Goal: Task Accomplishment & Management: Use online tool/utility

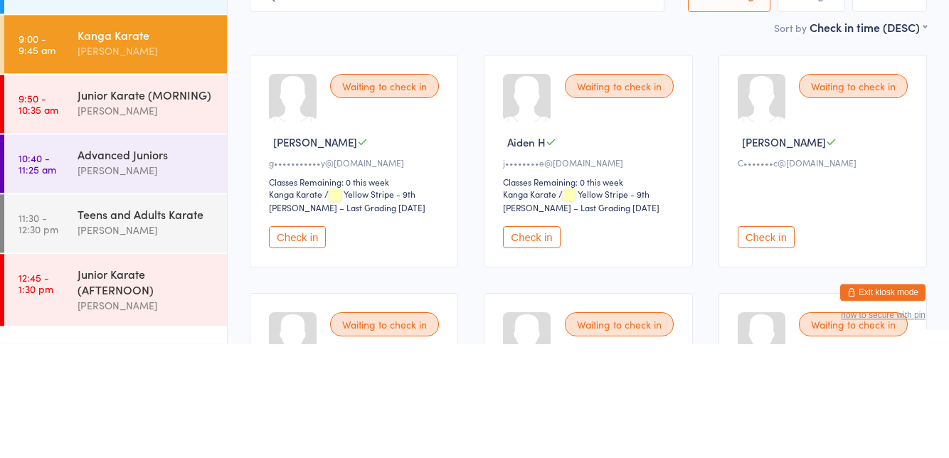
click at [110, 331] on div "Teens and Adults Karate" at bounding box center [146, 329] width 137 height 16
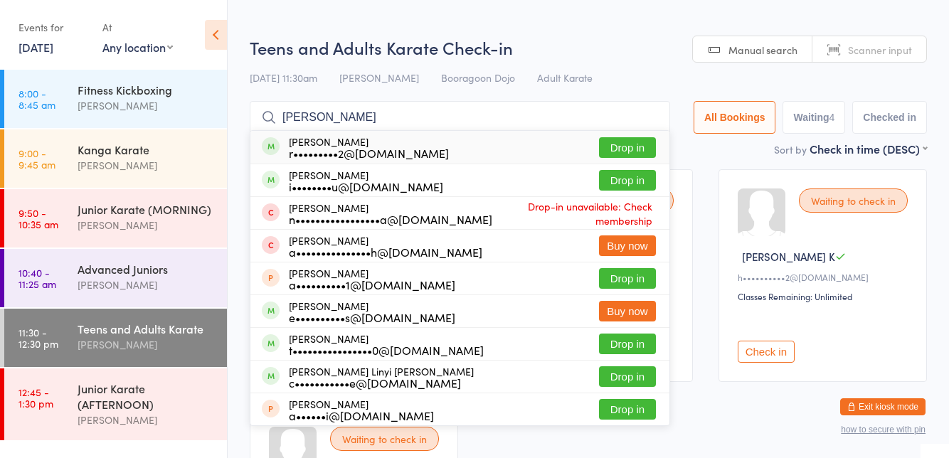
type input "[PERSON_NAME]"
click at [635, 183] on button "Drop in" at bounding box center [627, 180] width 57 height 21
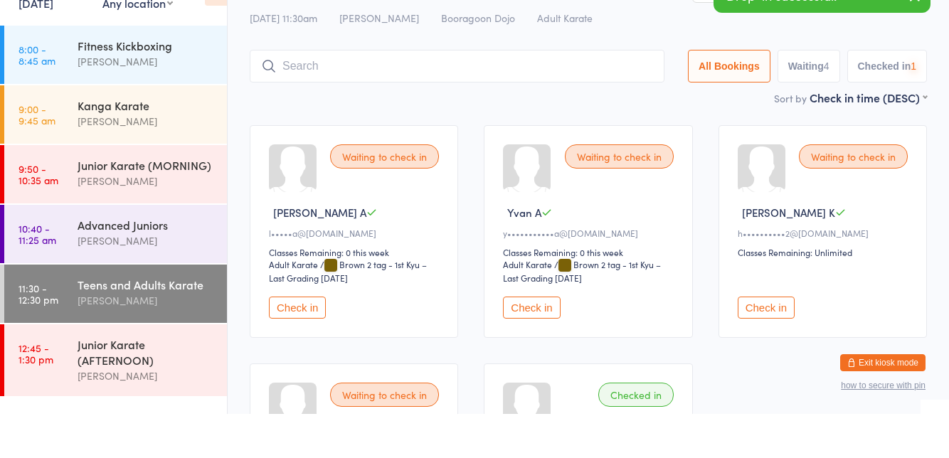
click at [75, 161] on link "9:00 - 9:45 am Kanga Karate [PERSON_NAME]" at bounding box center [115, 158] width 223 height 58
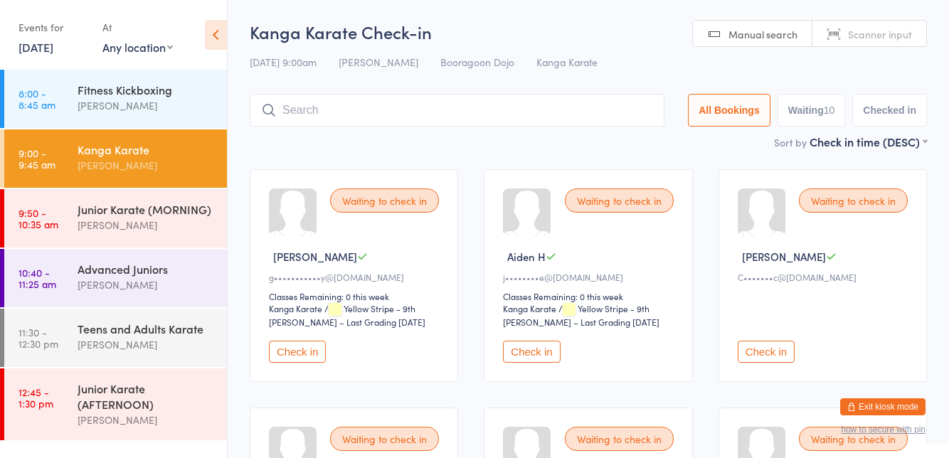
click at [735, 179] on div "Waiting to check in [PERSON_NAME] I C•••••••c@[DOMAIN_NAME] Check in" at bounding box center [822, 275] width 208 height 213
click at [769, 346] on button "Check in" at bounding box center [765, 352] width 57 height 22
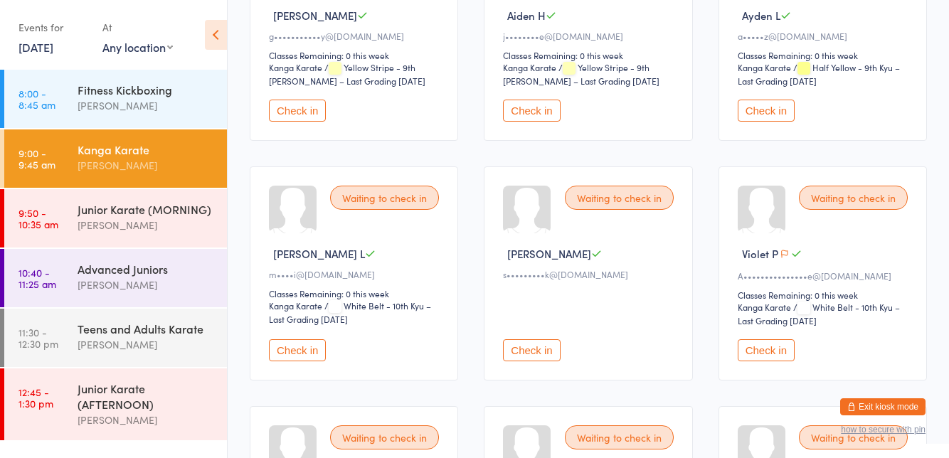
scroll to position [243, 0]
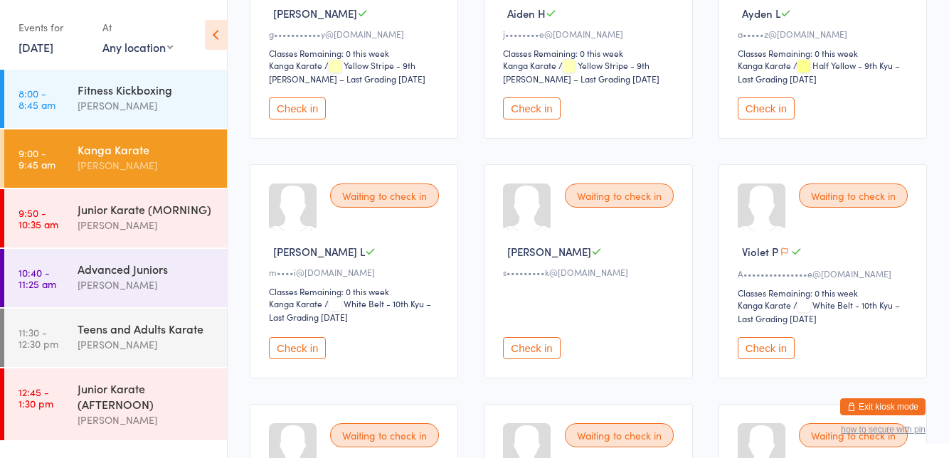
click at [296, 346] on button "Check in" at bounding box center [297, 348] width 57 height 22
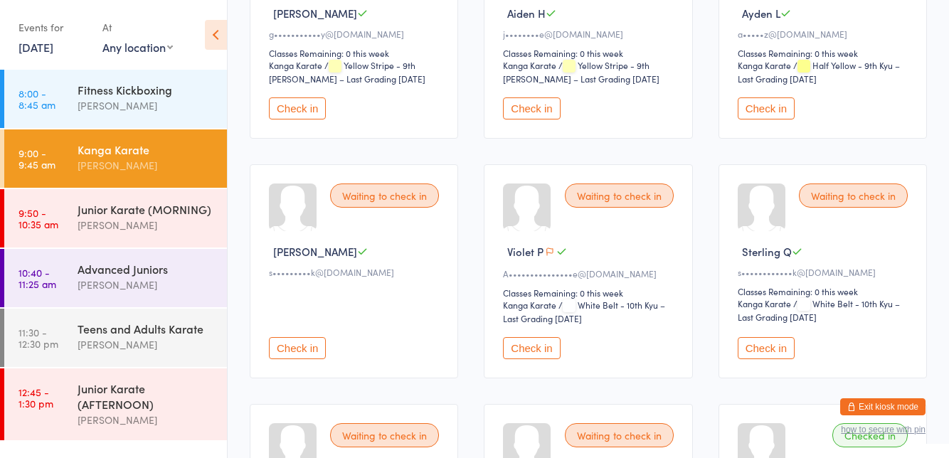
click at [768, 111] on button "Check in" at bounding box center [765, 108] width 57 height 22
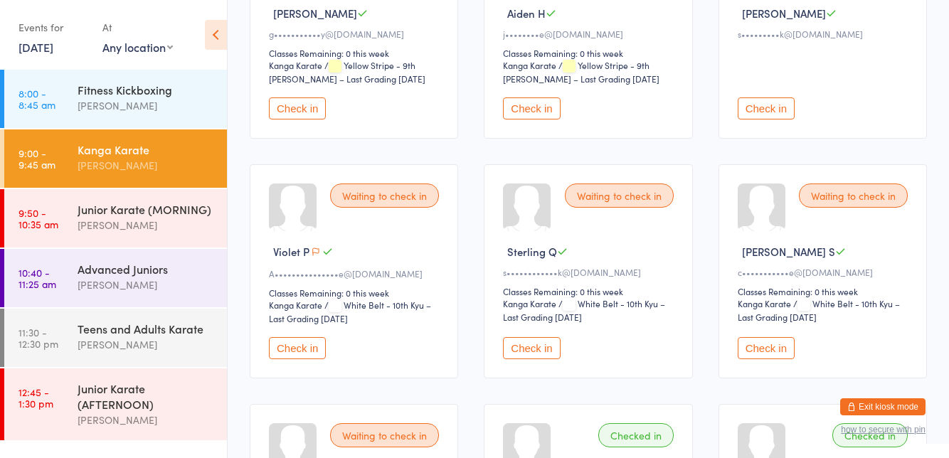
scroll to position [0, 0]
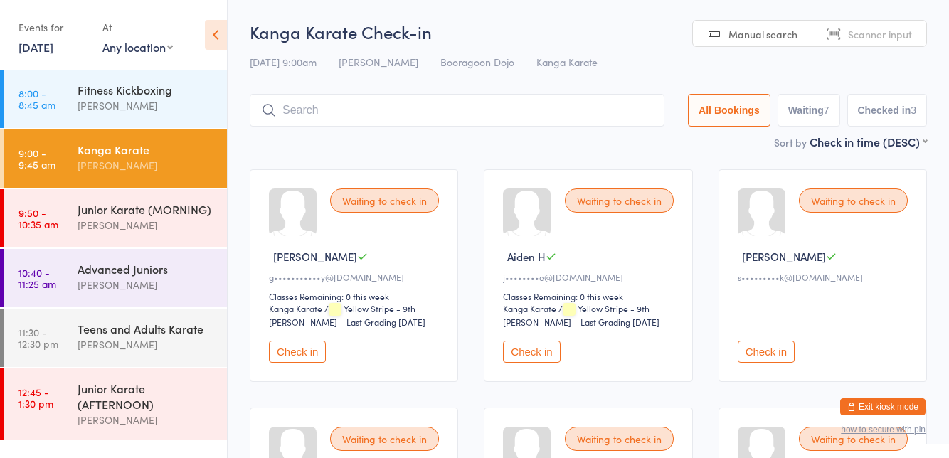
click at [134, 172] on div "[PERSON_NAME]" at bounding box center [146, 165] width 137 height 16
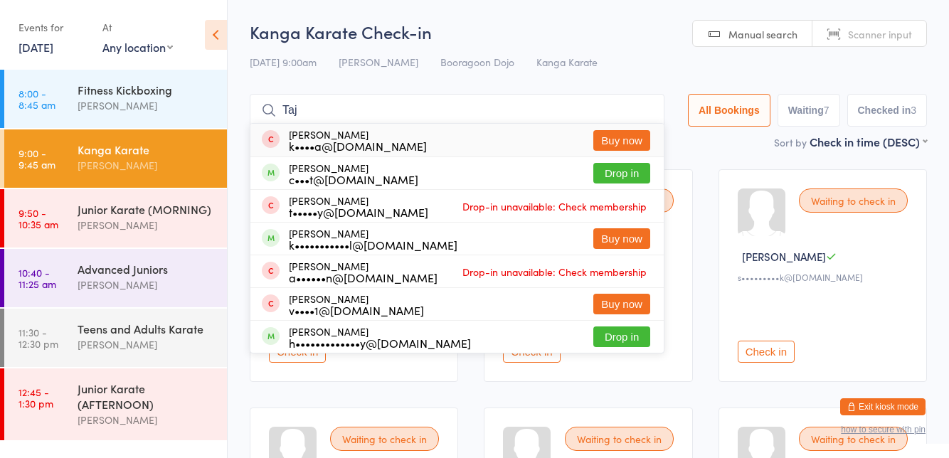
type input "Taj"
click at [630, 179] on button "Drop in" at bounding box center [621, 173] width 57 height 21
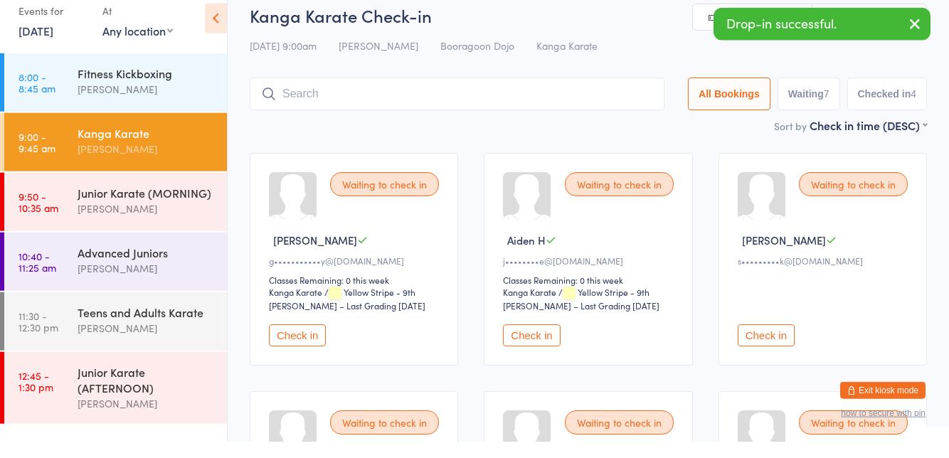
click at [123, 235] on div "Junior Karate (MORNING) [PERSON_NAME]" at bounding box center [152, 217] width 149 height 56
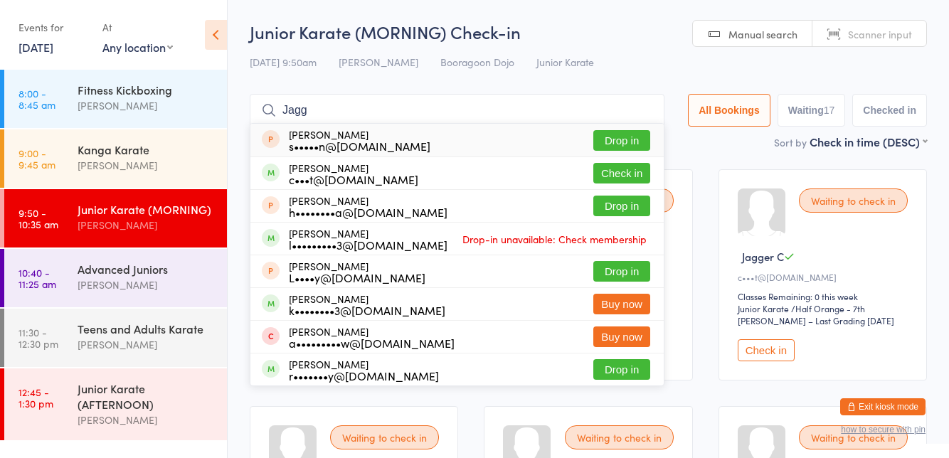
type input "Jagg"
click at [636, 176] on button "Check in" at bounding box center [621, 173] width 57 height 21
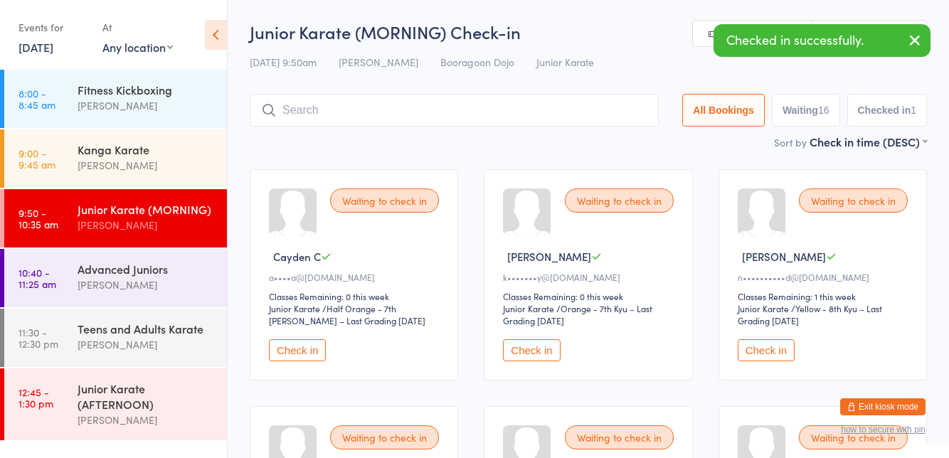
click at [116, 164] on div "[PERSON_NAME]" at bounding box center [146, 165] width 137 height 16
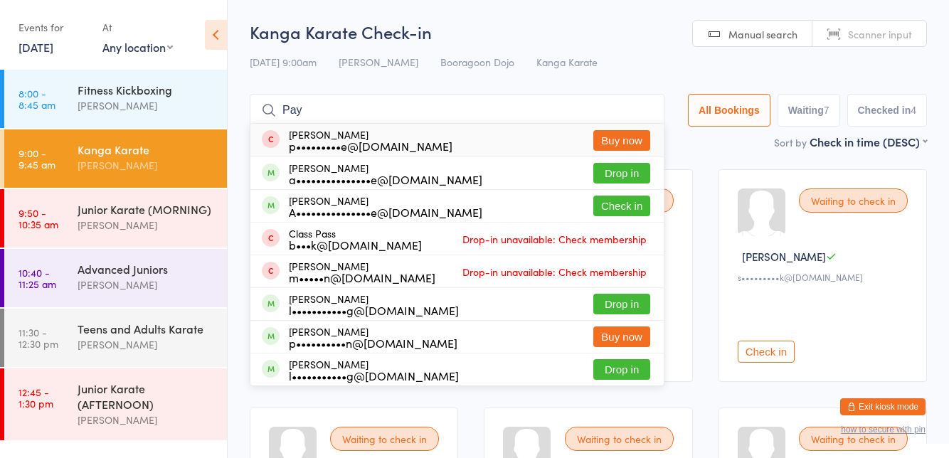
type input "Pay"
click at [613, 210] on button "Check in" at bounding box center [621, 206] width 57 height 21
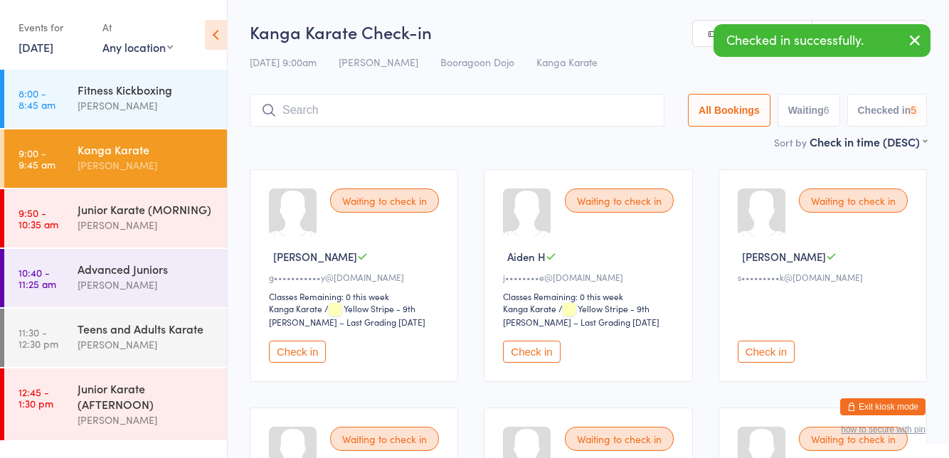
click at [166, 219] on div "[PERSON_NAME]" at bounding box center [146, 225] width 137 height 16
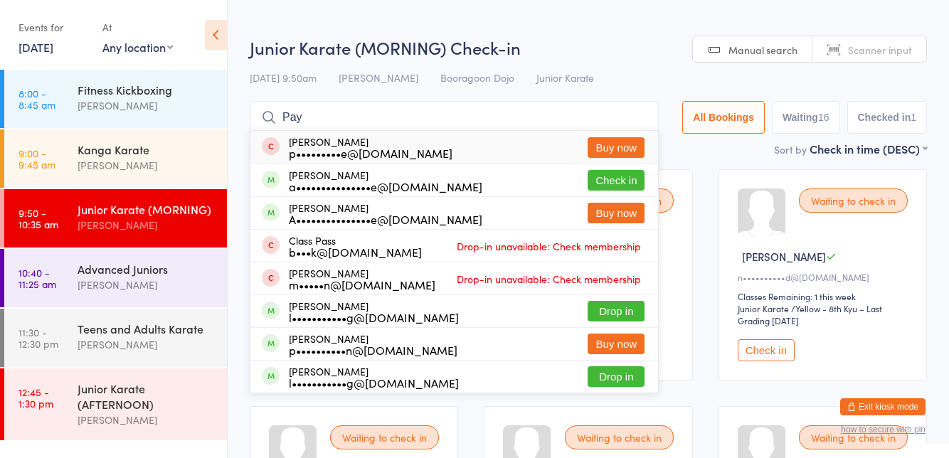
type input "Pay"
click at [614, 185] on button "Check in" at bounding box center [615, 180] width 57 height 21
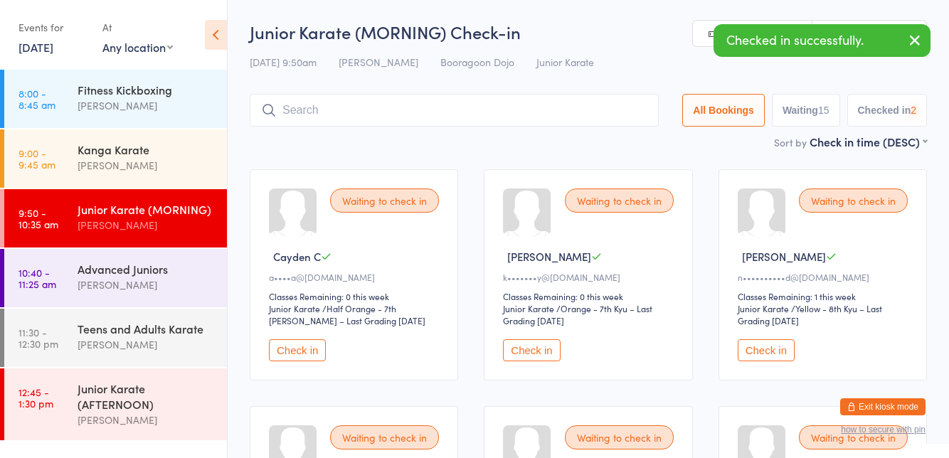
click at [162, 155] on div "Kanga Karate" at bounding box center [146, 149] width 137 height 16
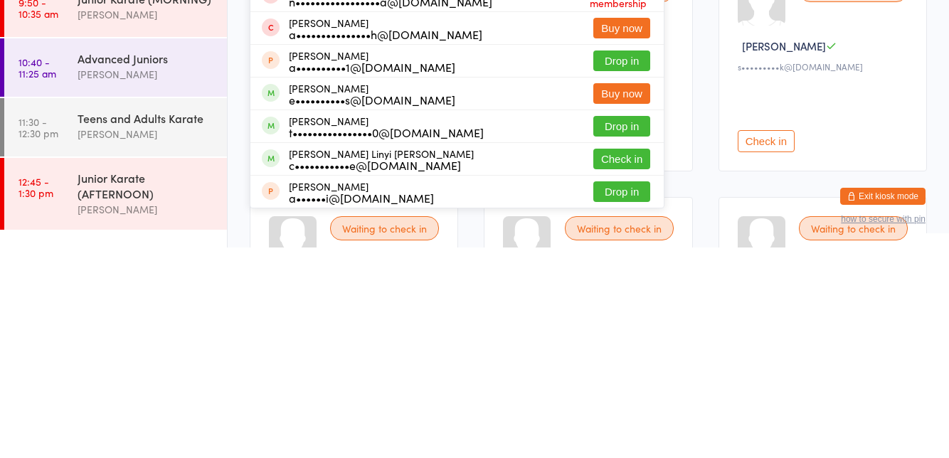
type input "[PERSON_NAME]"
click at [627, 374] on button "Check in" at bounding box center [621, 369] width 57 height 21
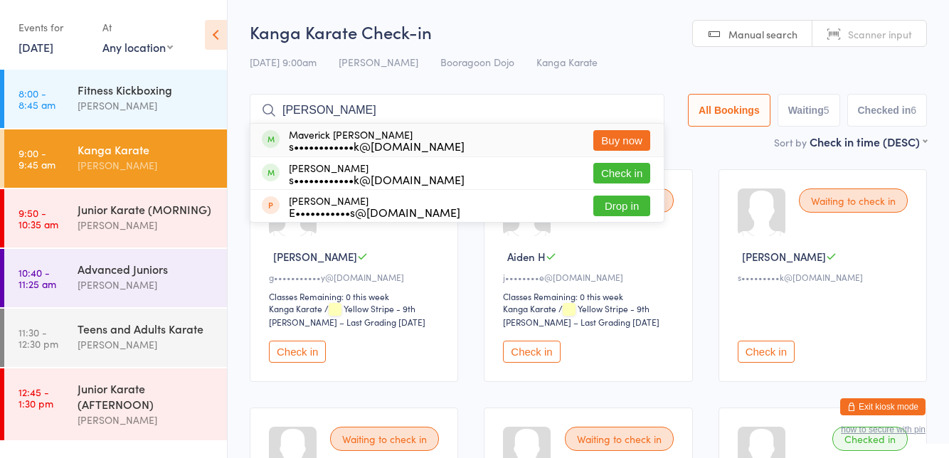
type input "[PERSON_NAME]"
click at [625, 176] on button "Check in" at bounding box center [621, 173] width 57 height 21
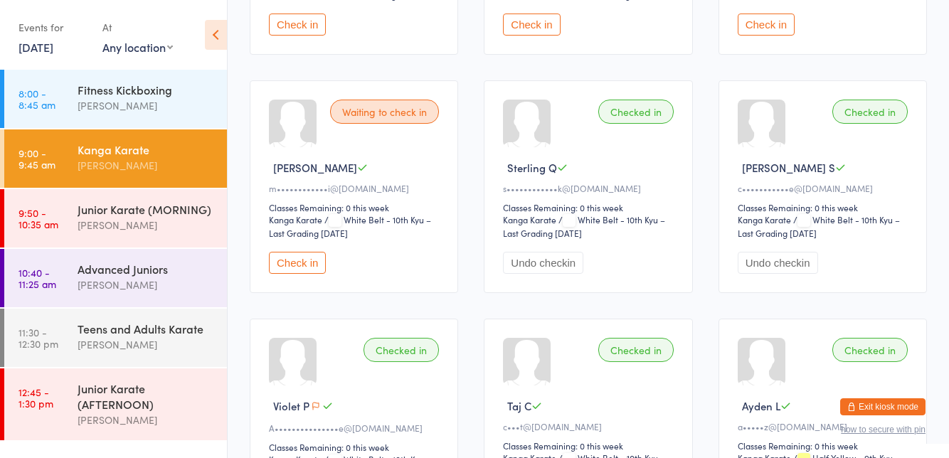
scroll to position [326, 0]
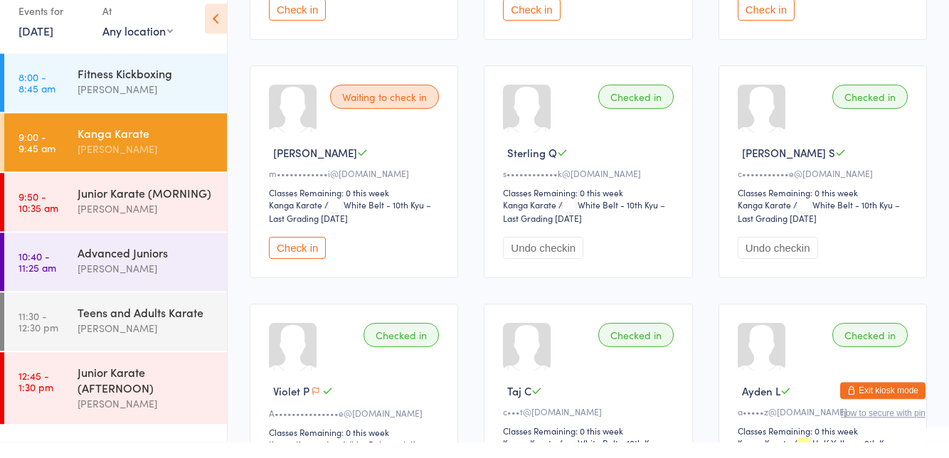
click at [309, 270] on button "Check in" at bounding box center [297, 264] width 57 height 22
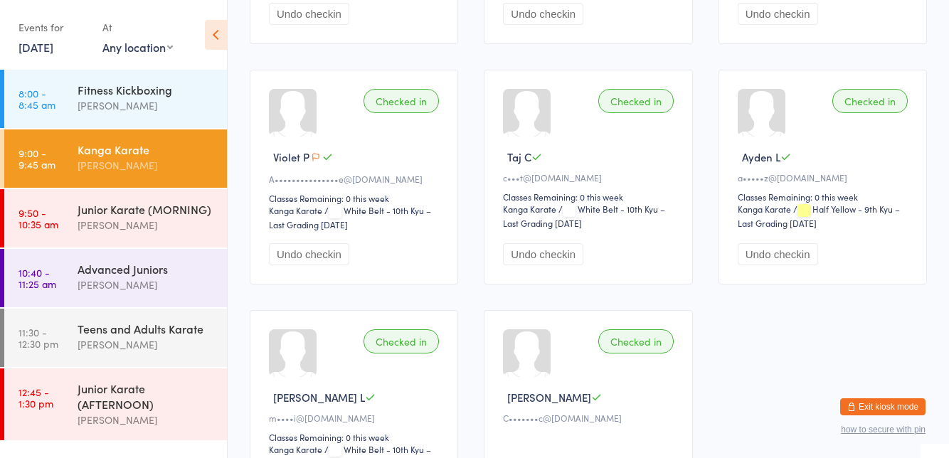
scroll to position [584, 0]
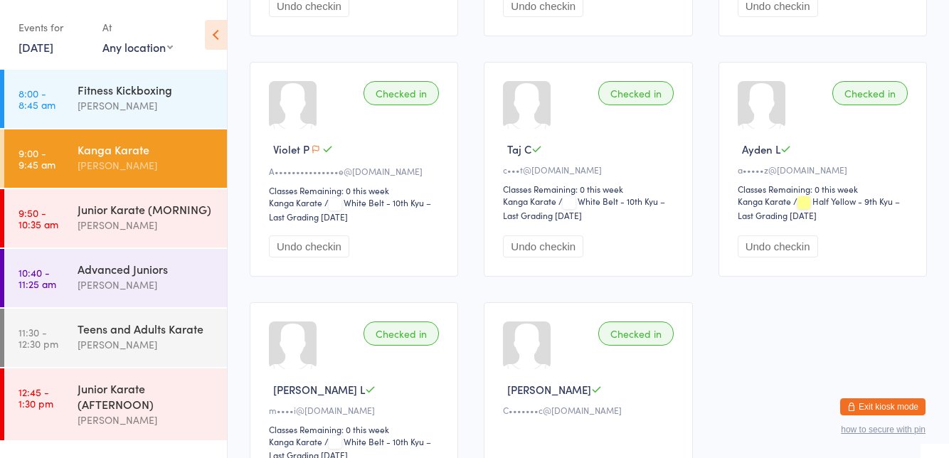
click at [53, 246] on link "9:50 - 10:35 am Junior Karate (MORNING) [PERSON_NAME]" at bounding box center [115, 218] width 223 height 58
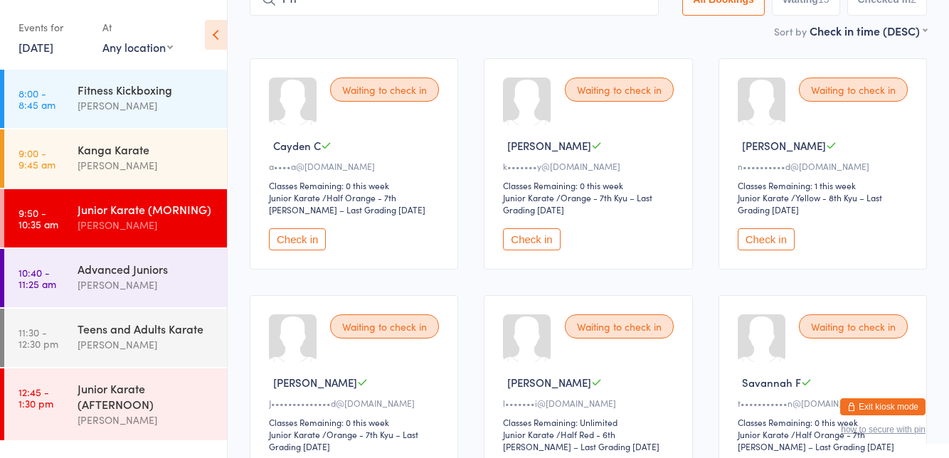
scroll to position [104, 0]
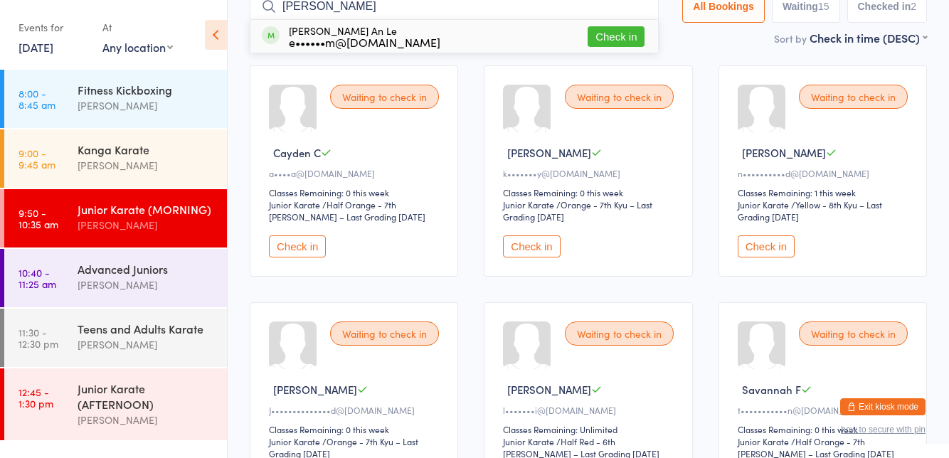
type input "[PERSON_NAME]"
click at [628, 36] on button "Check in" at bounding box center [615, 36] width 57 height 21
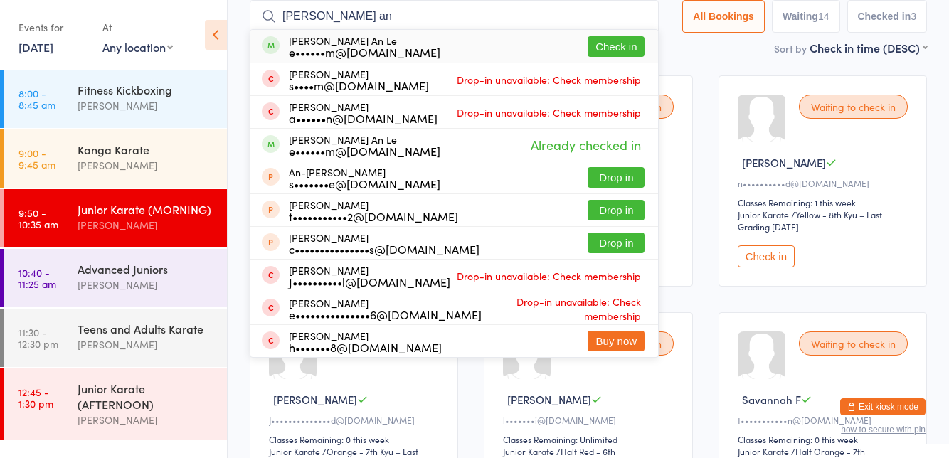
type input "[PERSON_NAME] an"
click at [631, 41] on button "Check in" at bounding box center [615, 46] width 57 height 21
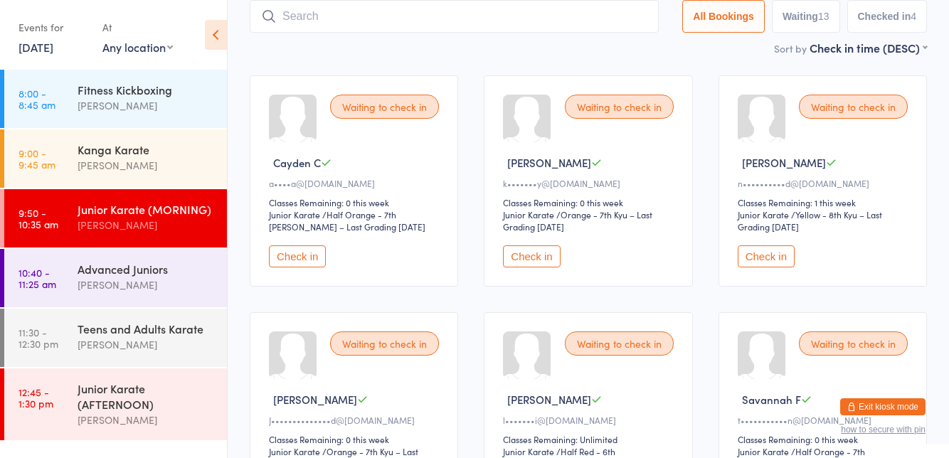
click at [69, 181] on link "9:00 - 9:45 am Kanga Karate [PERSON_NAME]" at bounding box center [115, 158] width 223 height 58
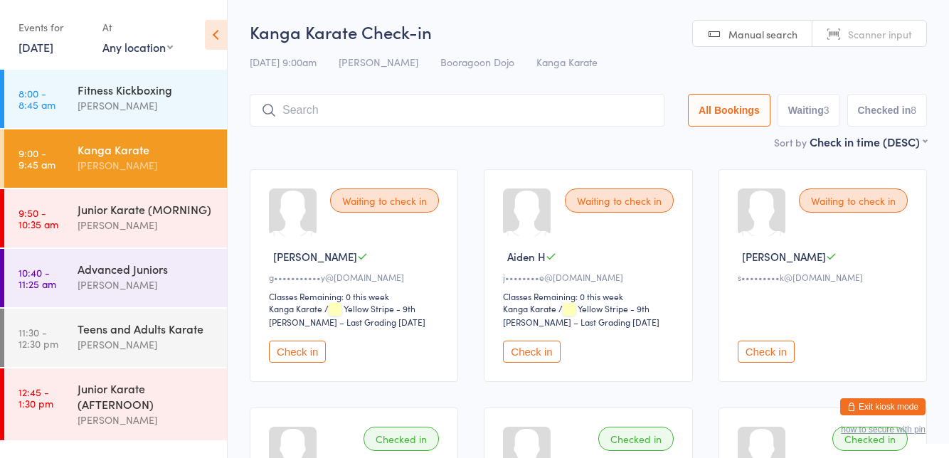
click at [188, 233] on div "[PERSON_NAME]" at bounding box center [146, 225] width 137 height 16
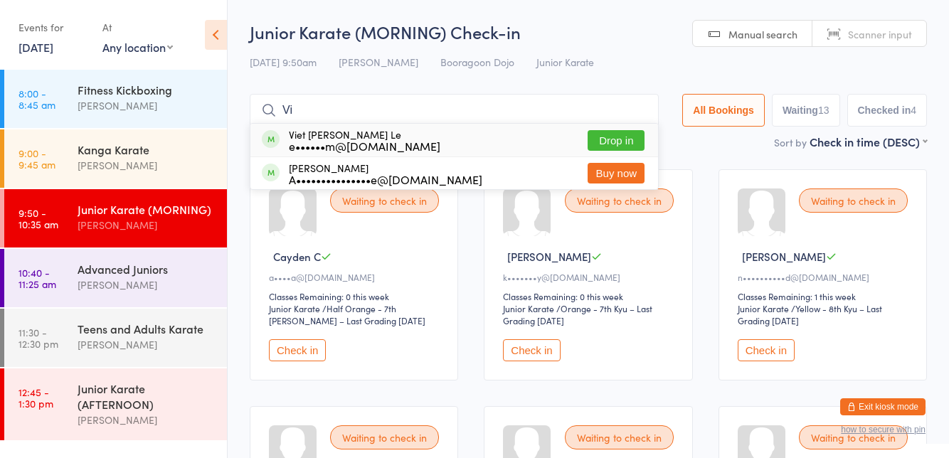
type input "V"
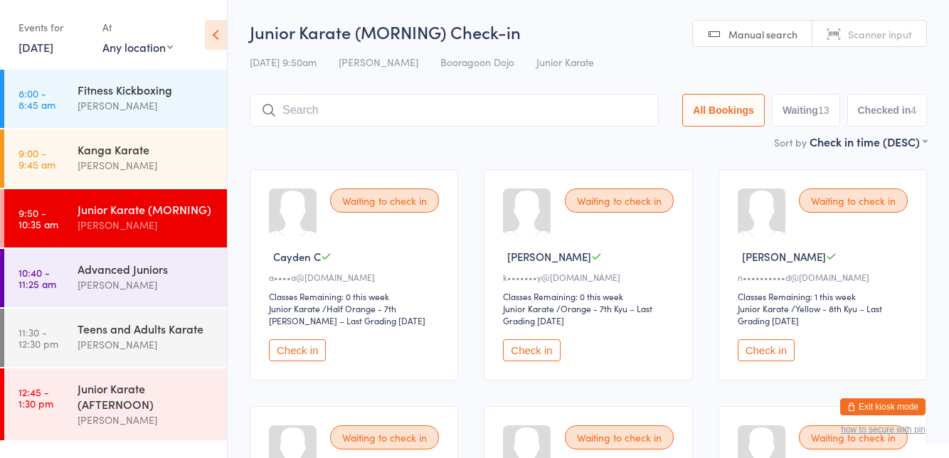
click at [647, 247] on div "Waiting to check in [PERSON_NAME] k•••••••y@[DOMAIN_NAME] Classes Remaining: 0 …" at bounding box center [588, 274] width 208 height 211
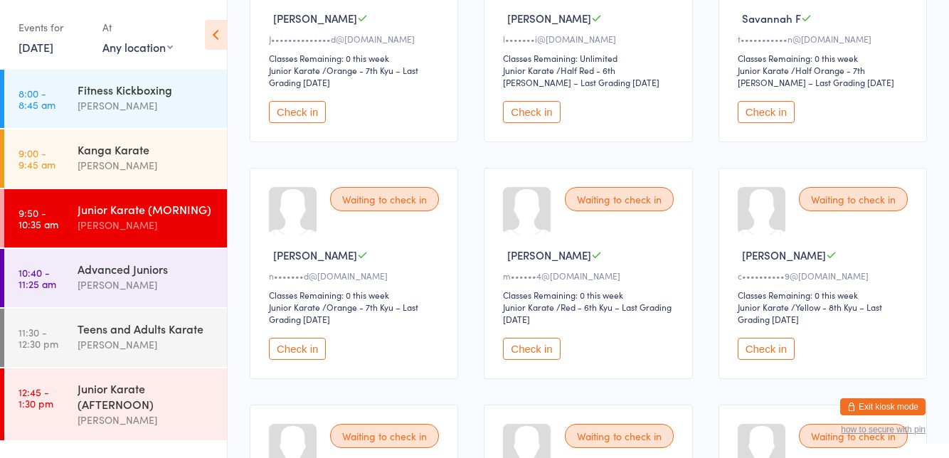
scroll to position [477, 0]
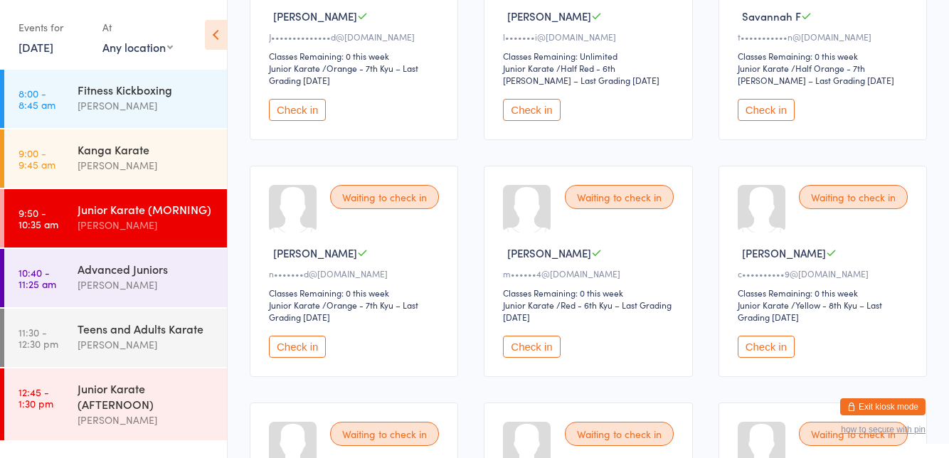
click at [279, 343] on button "Check in" at bounding box center [297, 347] width 57 height 22
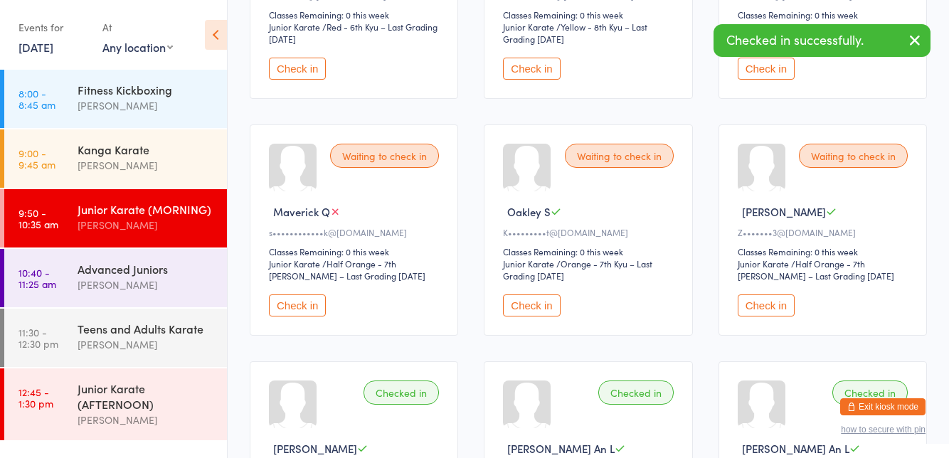
scroll to position [755, 0]
click at [535, 306] on button "Check in" at bounding box center [531, 305] width 57 height 22
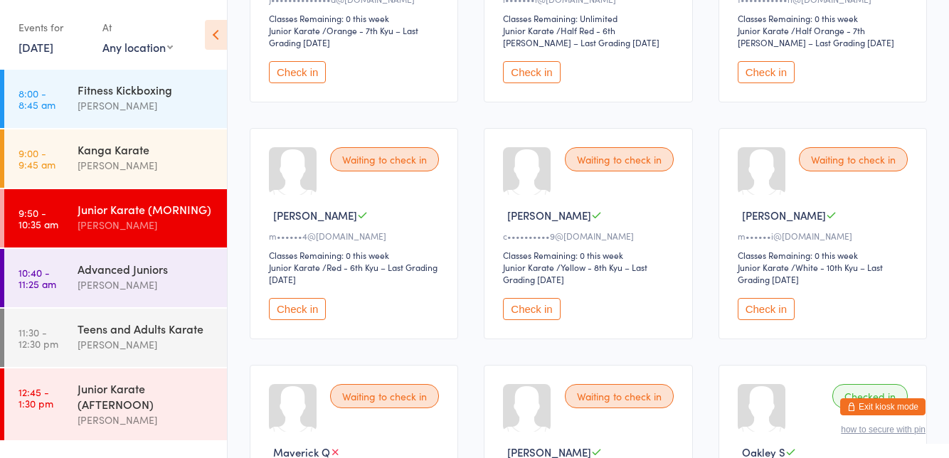
scroll to position [495, 0]
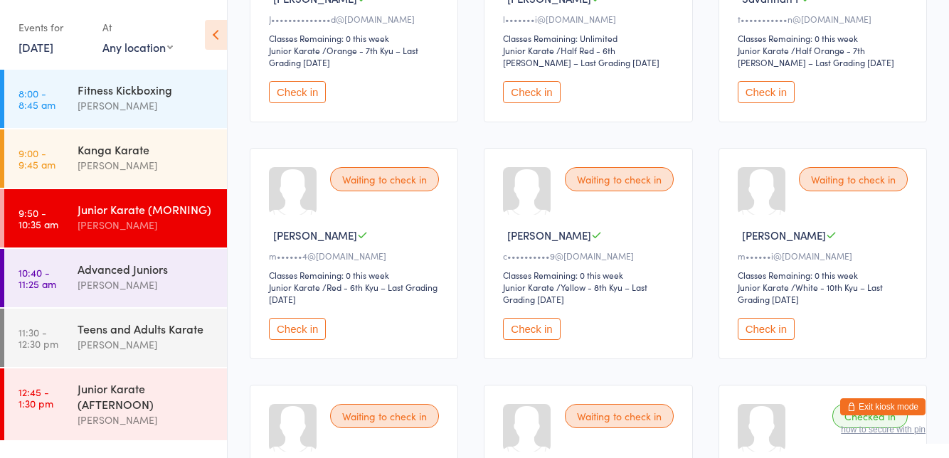
click at [316, 326] on button "Check in" at bounding box center [297, 329] width 57 height 22
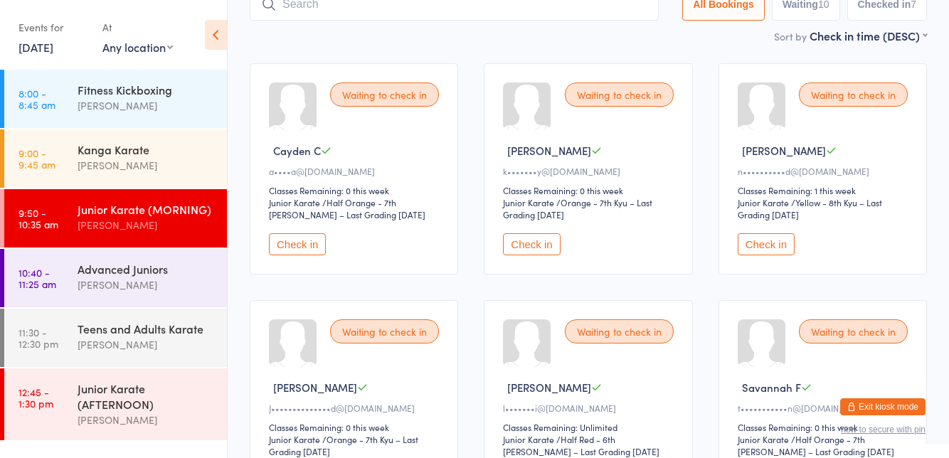
scroll to position [107, 0]
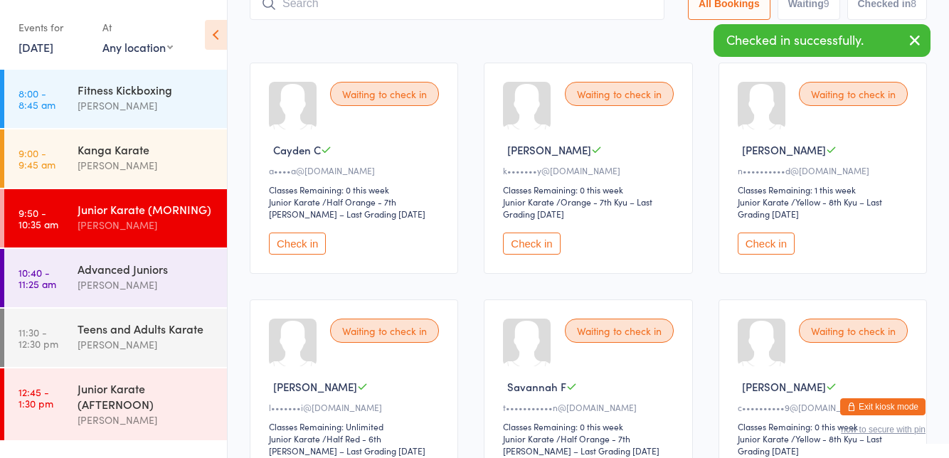
click at [774, 237] on button "Check in" at bounding box center [765, 244] width 57 height 22
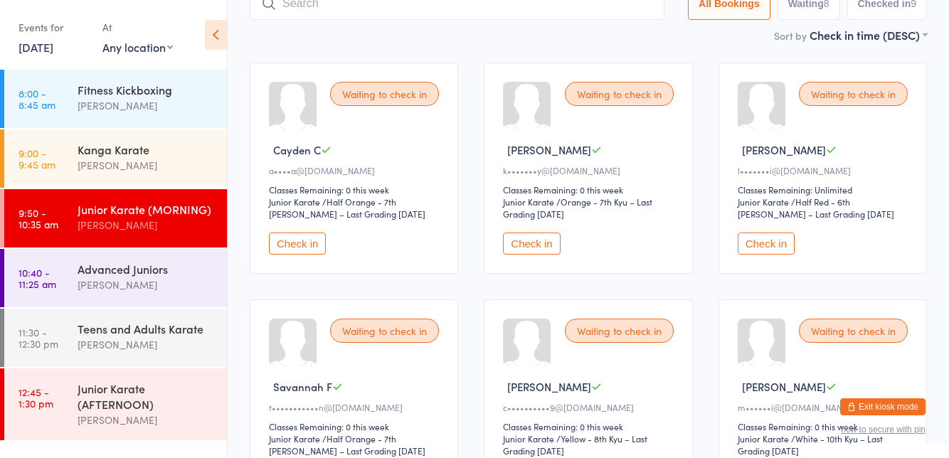
click at [765, 247] on button "Check in" at bounding box center [765, 244] width 57 height 22
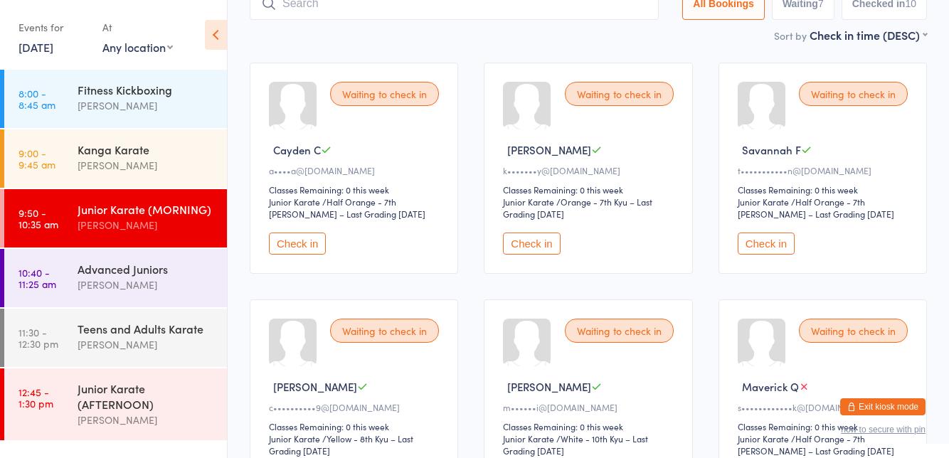
click at [582, 10] on input "search" at bounding box center [454, 3] width 409 height 33
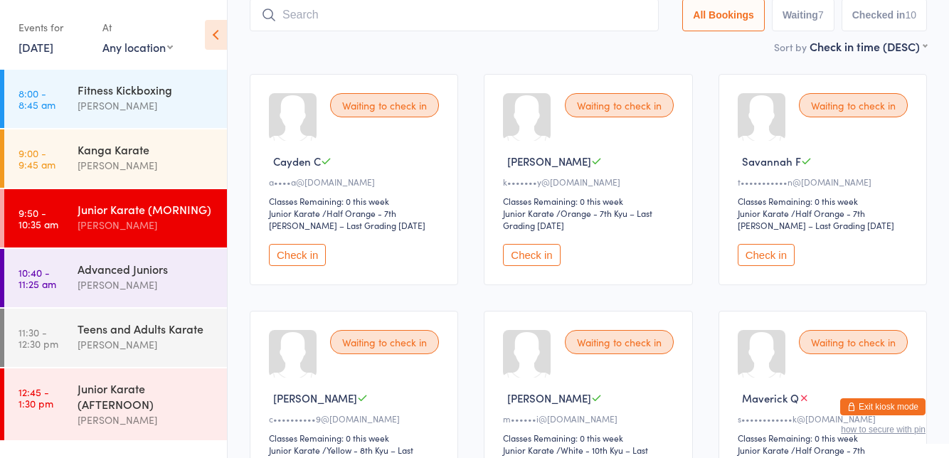
scroll to position [94, 0]
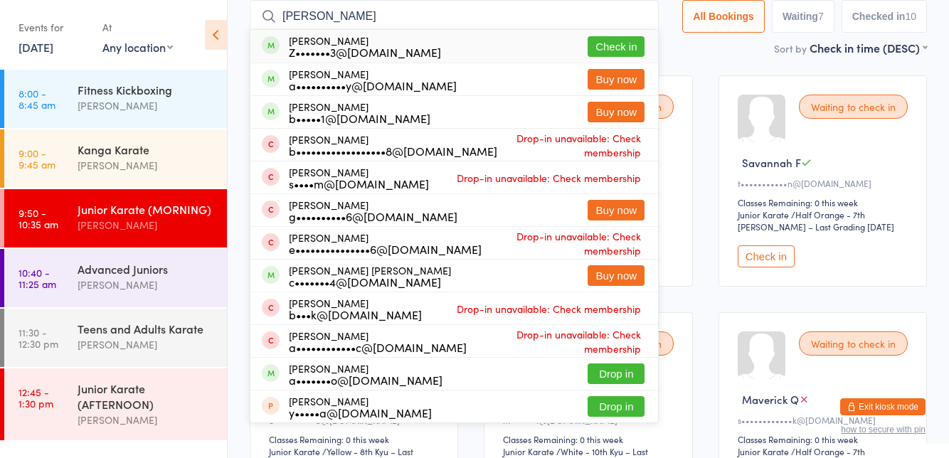
type input "[PERSON_NAME]"
click at [618, 52] on button "Check in" at bounding box center [615, 46] width 57 height 21
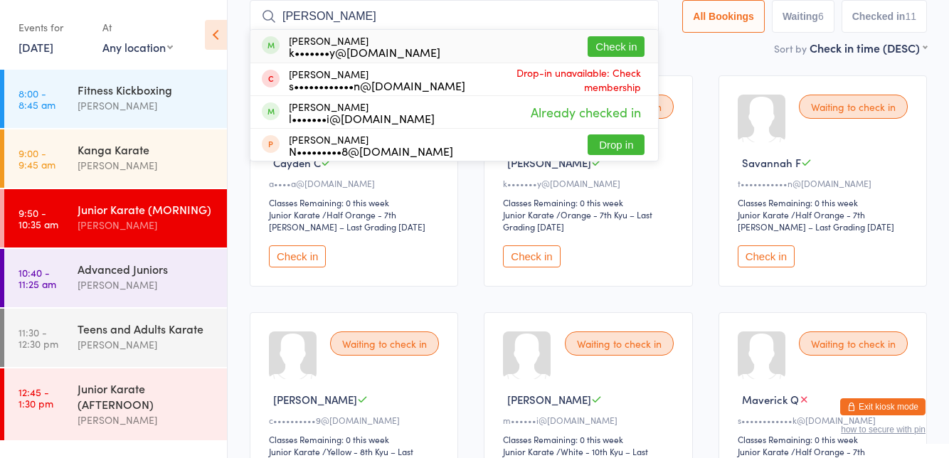
type input "[PERSON_NAME]"
click at [602, 48] on button "Check in" at bounding box center [615, 46] width 57 height 21
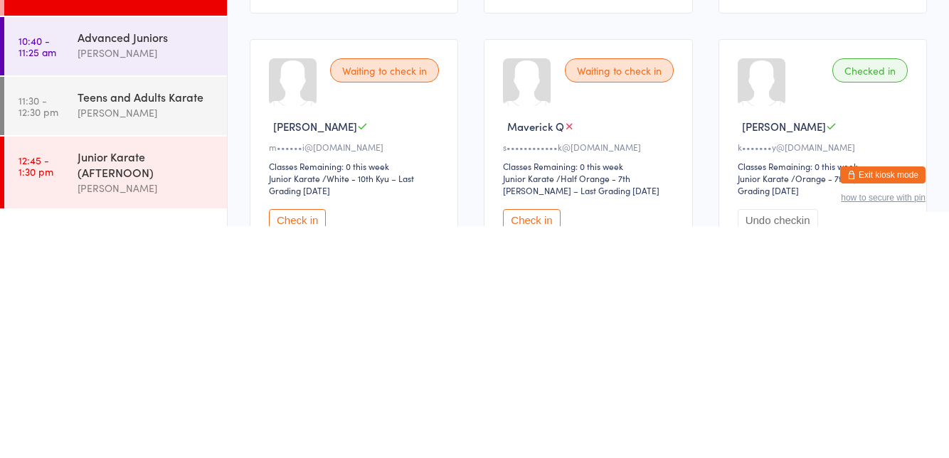
scroll to position [136, 0]
click at [296, 449] on button "Check in" at bounding box center [297, 451] width 57 height 22
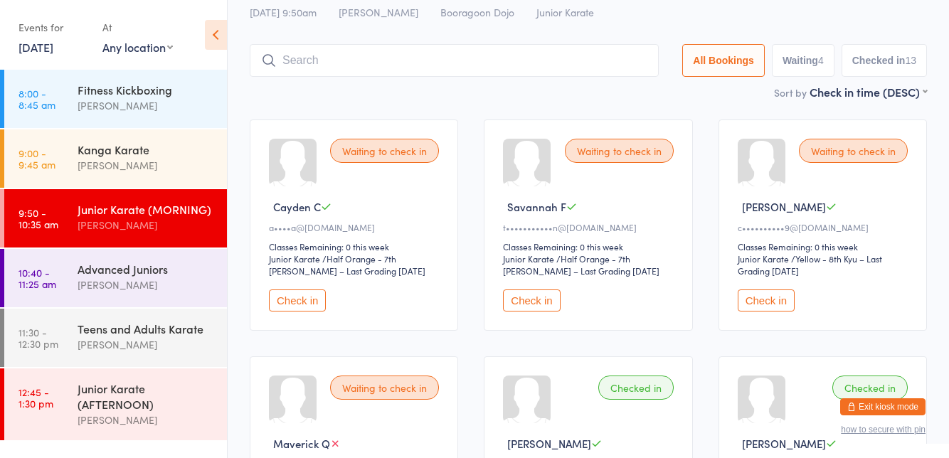
scroll to position [0, 0]
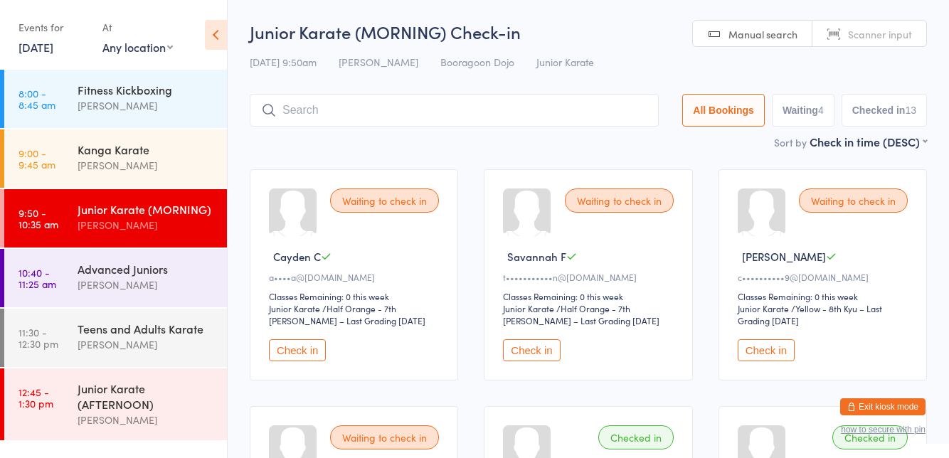
click at [752, 353] on button "Check in" at bounding box center [765, 350] width 57 height 22
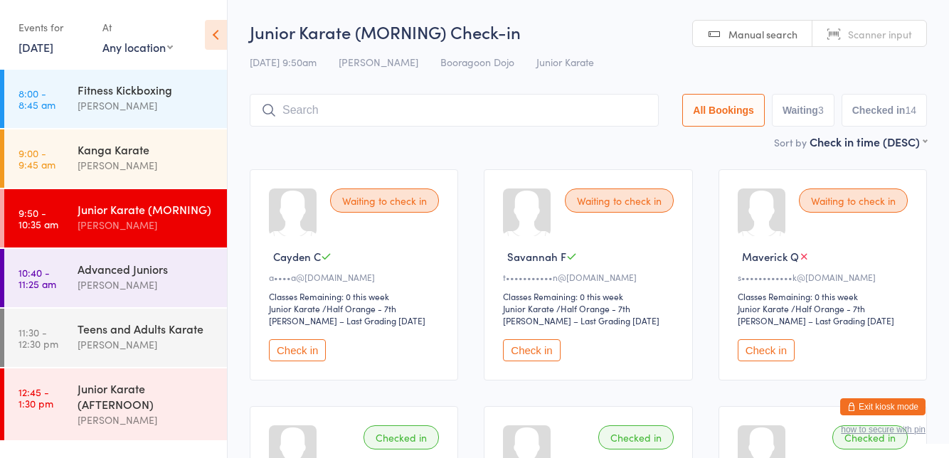
click at [300, 368] on div "Waiting to check in Cayden C a••••a@[DOMAIN_NAME] Classes Remaining: 0 this wee…" at bounding box center [354, 274] width 208 height 211
click at [303, 351] on button "Check in" at bounding box center [297, 350] width 57 height 22
